Goal: Navigation & Orientation: Find specific page/section

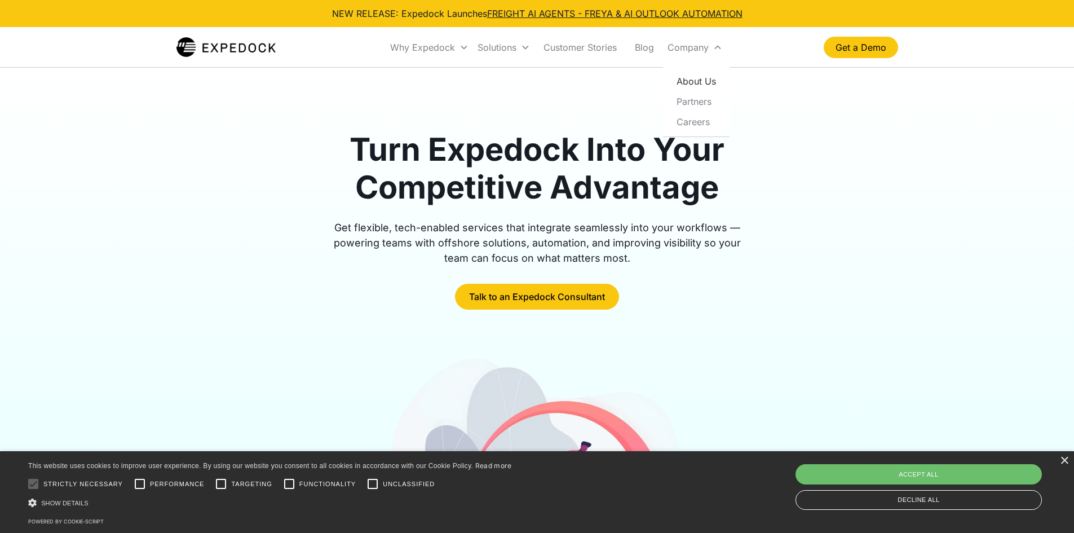
click at [696, 83] on link "About Us" at bounding box center [697, 81] width 58 height 20
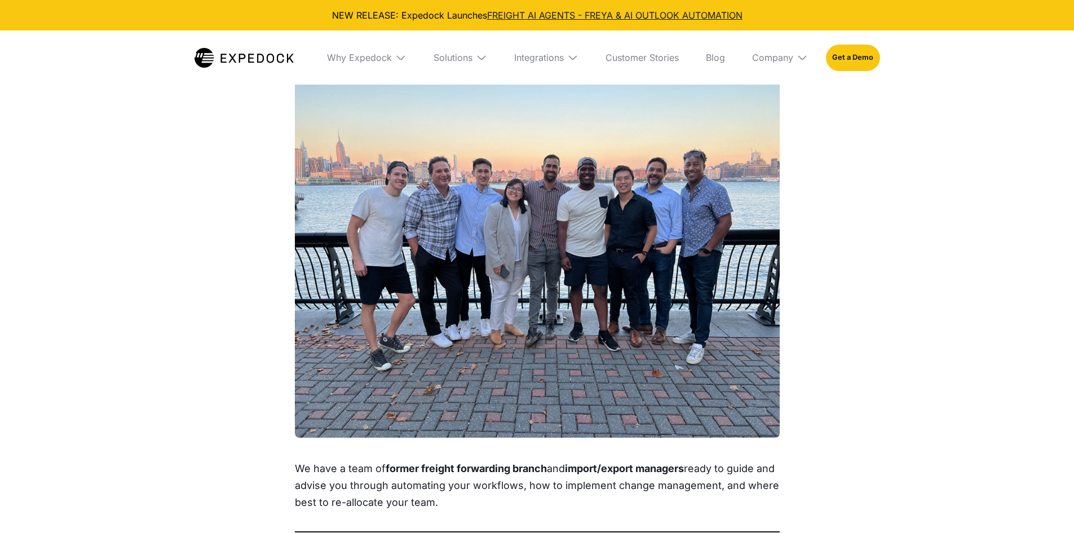
select select
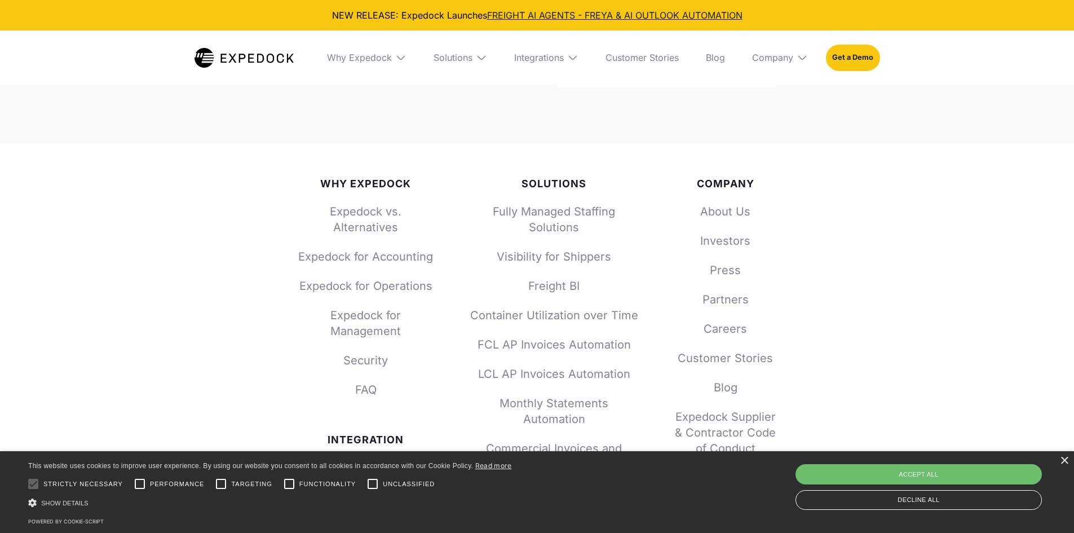
scroll to position [4966, 0]
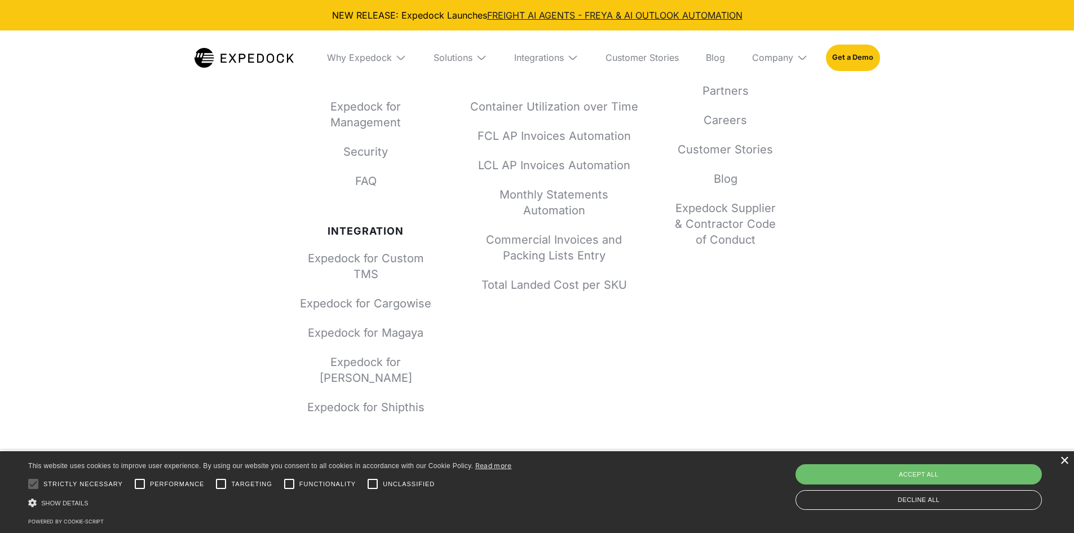
click at [1061, 461] on div "×" at bounding box center [1064, 461] width 8 height 8
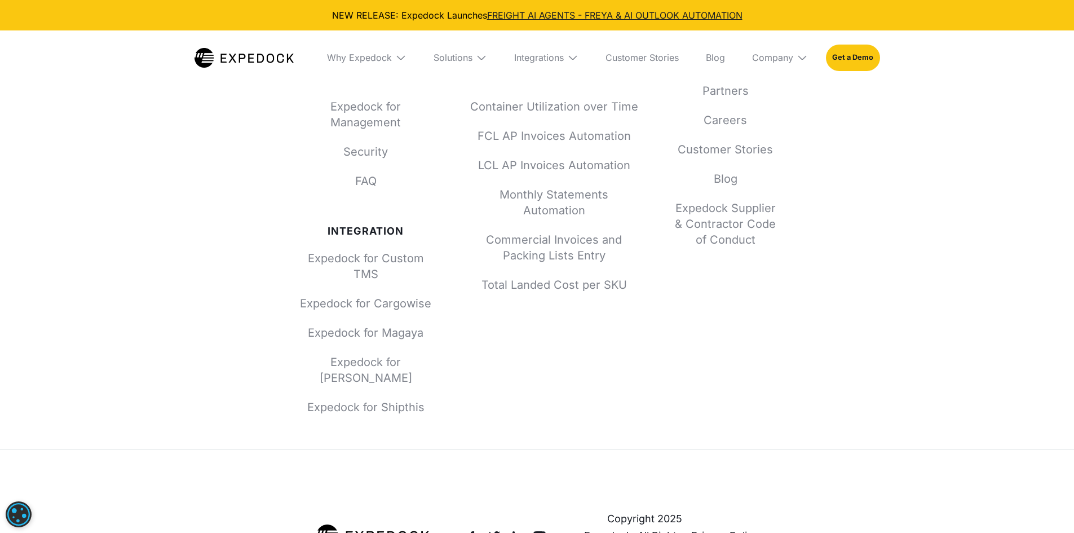
click at [516, 529] on img at bounding box center [517, 536] width 14 height 14
